Goal: Task Accomplishment & Management: Manage account settings

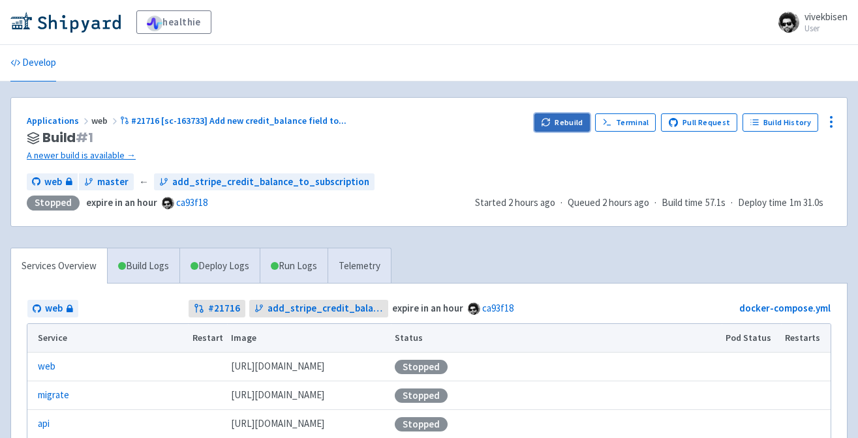
click at [565, 120] on button "Rebuild" at bounding box center [562, 123] width 56 height 18
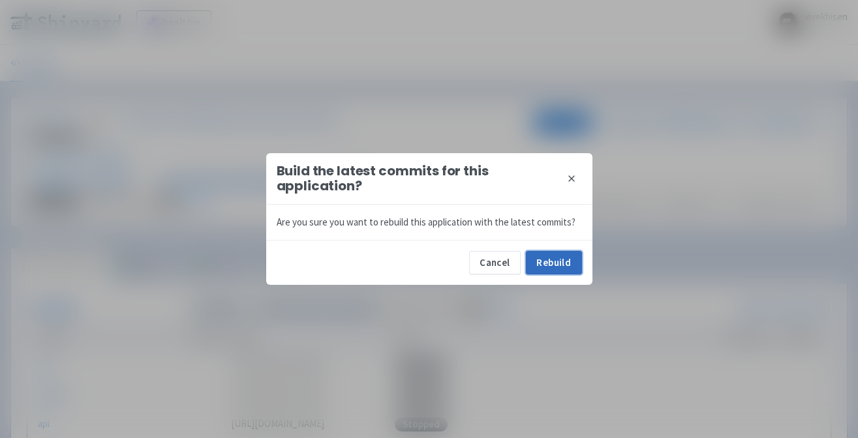
click at [553, 269] on button "Rebuild" at bounding box center [554, 262] width 56 height 23
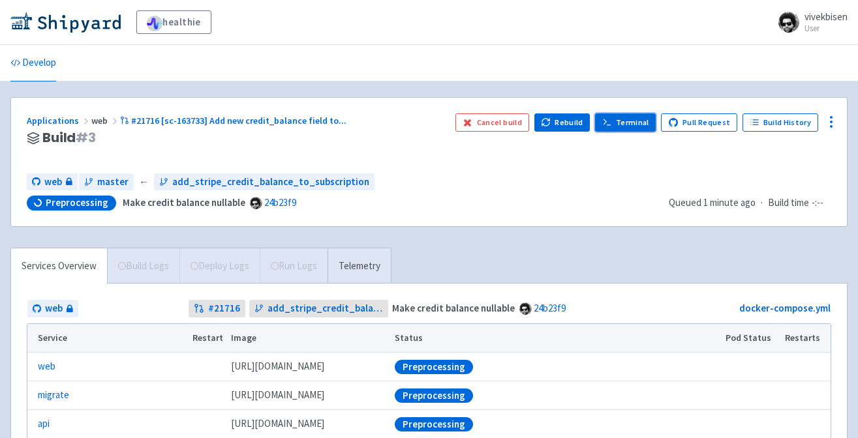
click at [639, 115] on link "Terminal" at bounding box center [625, 123] width 61 height 18
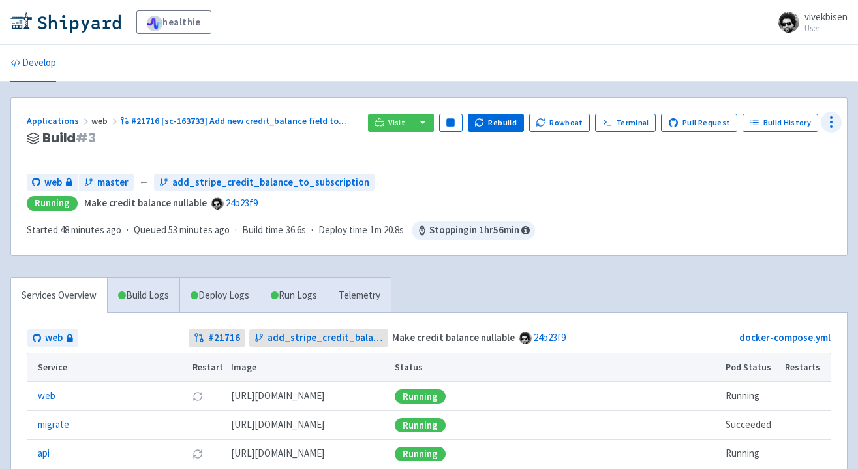
click at [831, 127] on circle at bounding box center [831, 126] width 1 height 1
click at [808, 149] on span "Configure" at bounding box center [782, 152] width 87 height 18
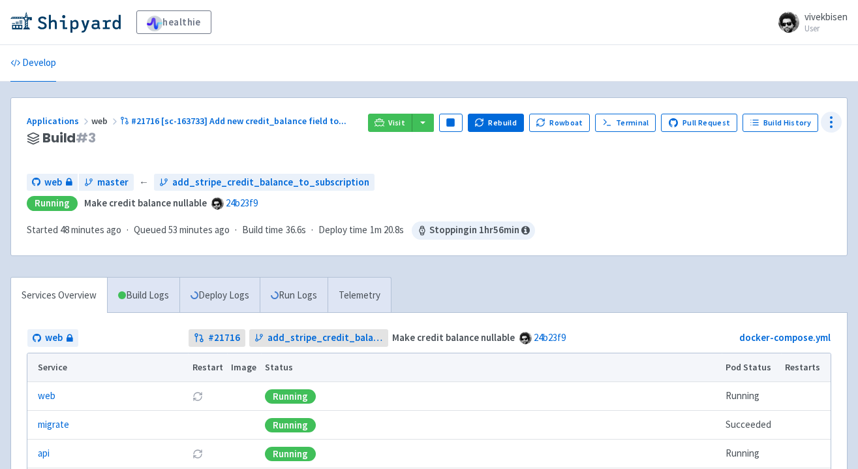
click at [832, 115] on icon at bounding box center [831, 122] width 16 height 16
click at [793, 217] on span "Env Vars" at bounding box center [782, 222] width 87 height 18
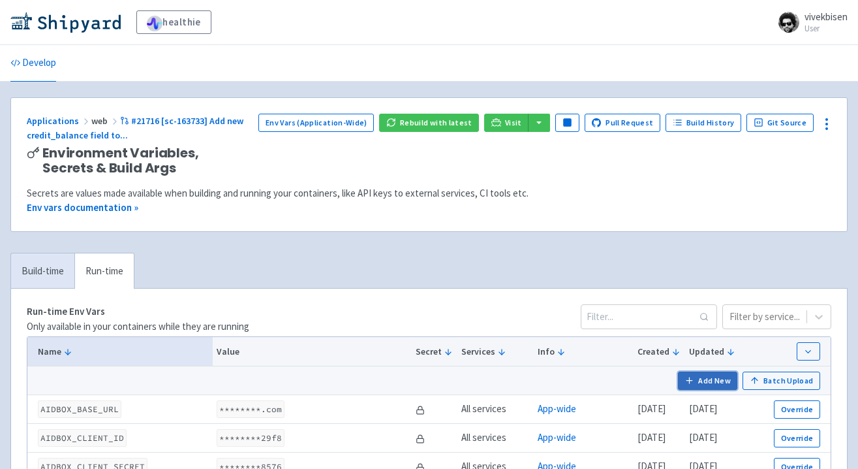
click at [713, 380] on button "Add New" at bounding box center [708, 380] width 60 height 18
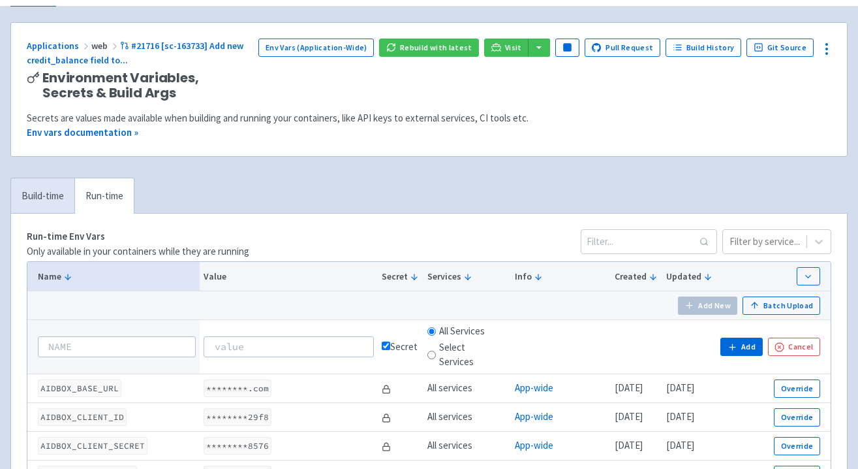
scroll to position [78, 0]
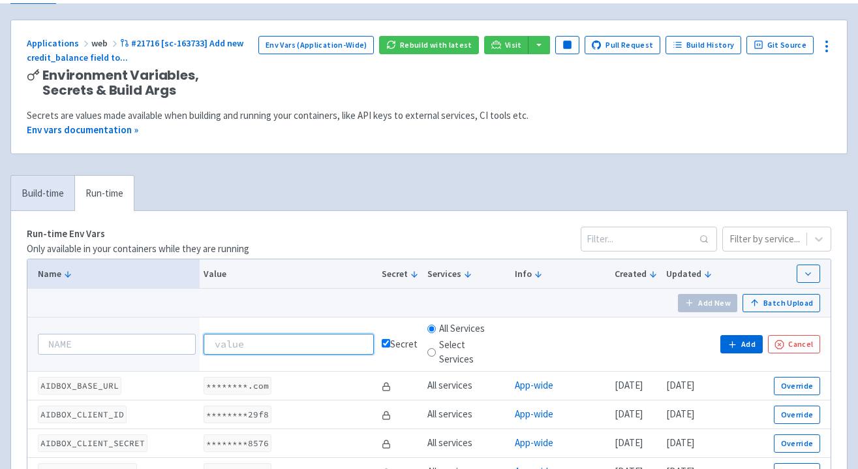
click at [275, 345] on input at bounding box center [289, 343] width 170 height 21
paste input "whsec_ETnrp4yzRVy3MmwUVD1JIa5Lb2nvLU6A"
type input "whsec_ETnrp4yzRVy3MmwUVD1JIa5Lb2nvLU6A"
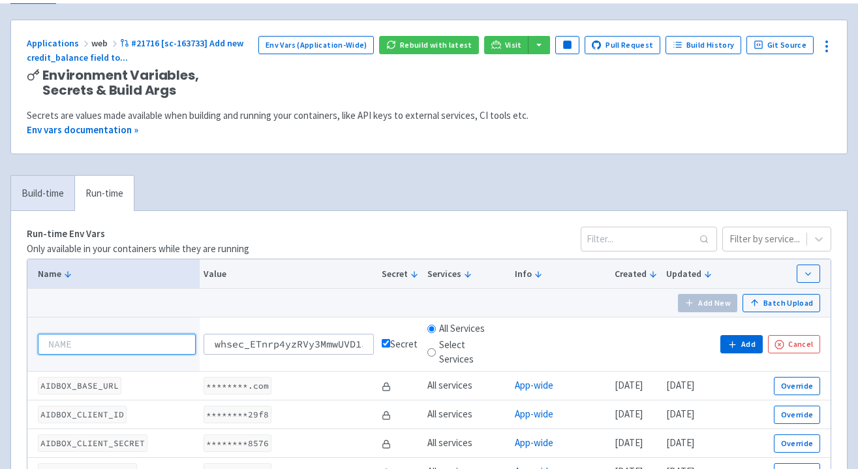
click at [123, 341] on input at bounding box center [117, 343] width 158 height 21
paste input "STRIPE_WEBHOOK_SECRET"
type input "STRIPE_WEBHOOK_SECRET"
click at [754, 344] on button "Add" at bounding box center [741, 344] width 42 height 18
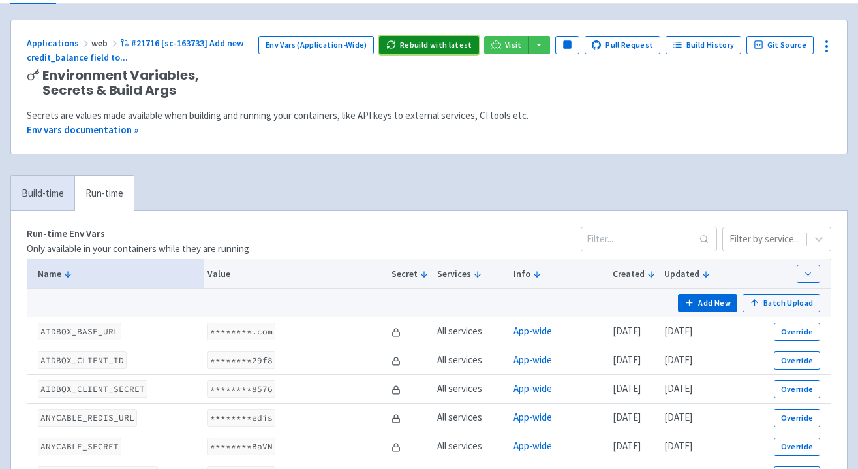
click at [463, 50] on button "Rebuild with latest" at bounding box center [429, 45] width 100 height 18
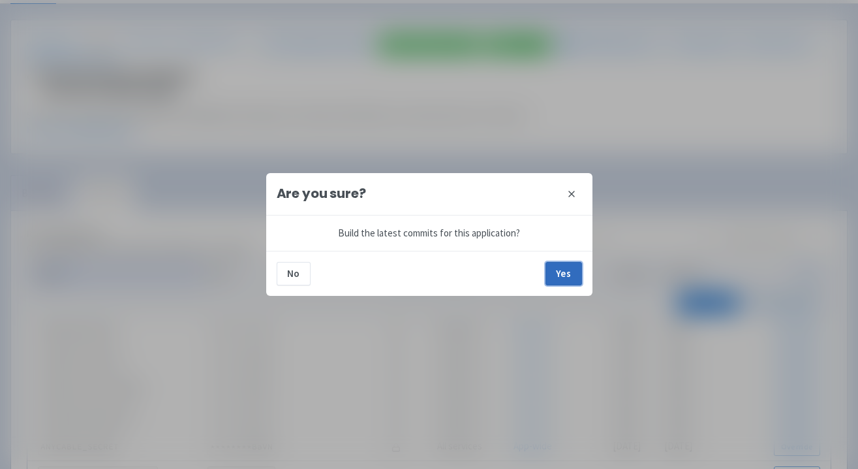
click at [564, 275] on button "Yes" at bounding box center [564, 273] width 37 height 23
